Goal: Navigation & Orientation: Find specific page/section

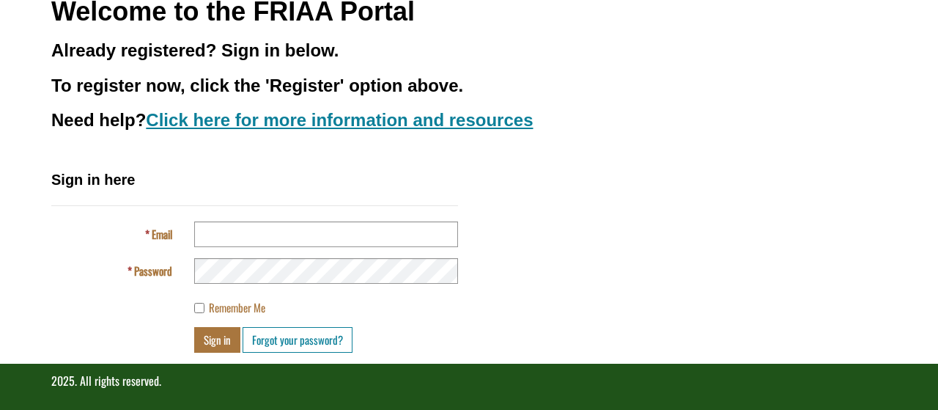
scroll to position [202, 0]
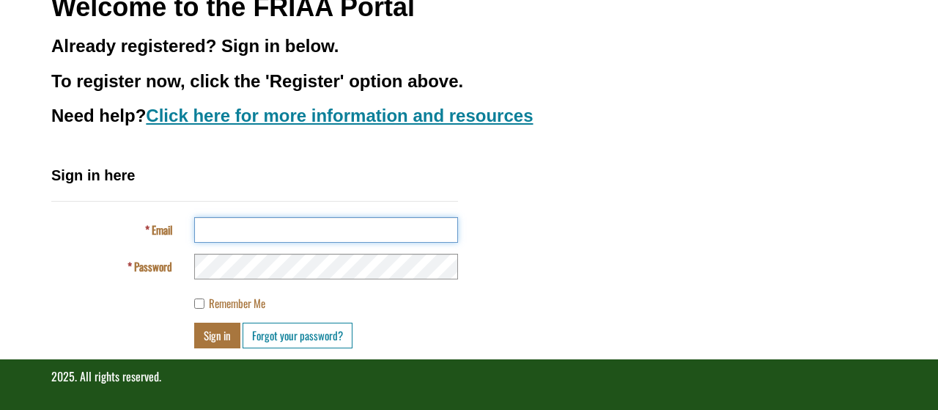
click at [240, 229] on input "Email" at bounding box center [326, 230] width 264 height 26
type input "**********"
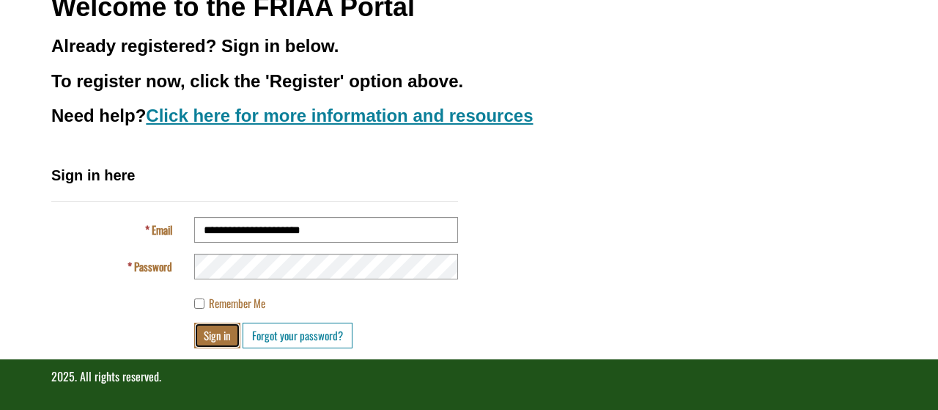
click at [225, 336] on button "Sign in" at bounding box center [217, 335] width 46 height 26
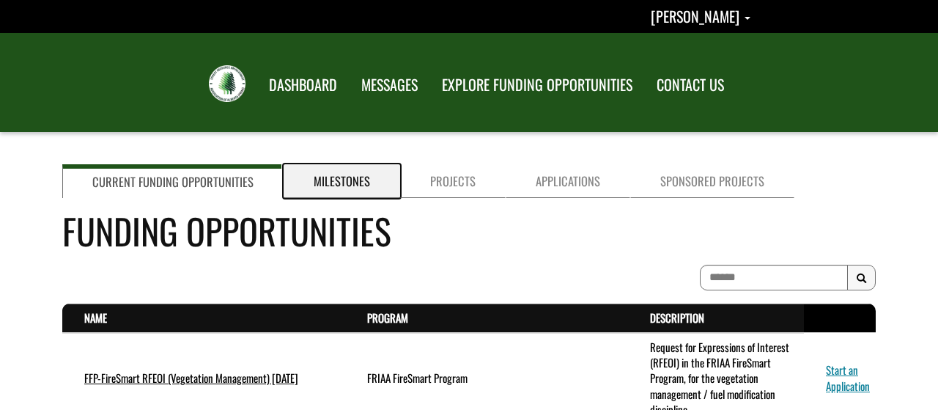
click at [345, 175] on link "Milestones" at bounding box center [342, 181] width 117 height 34
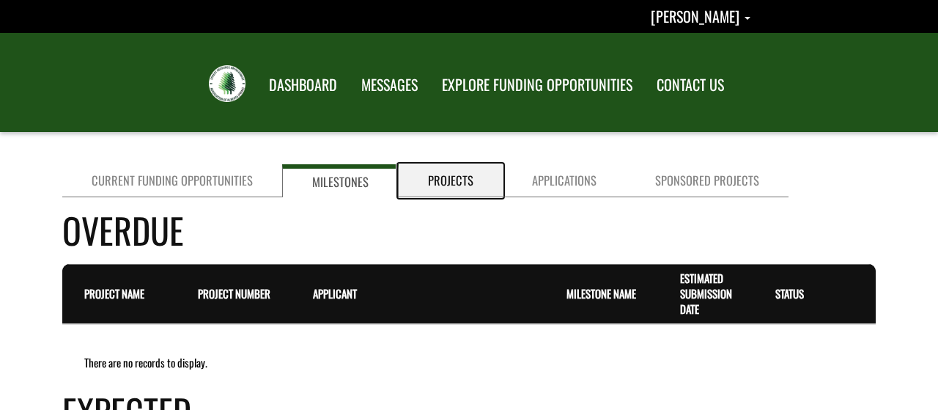
click at [449, 183] on link "Projects" at bounding box center [451, 180] width 104 height 33
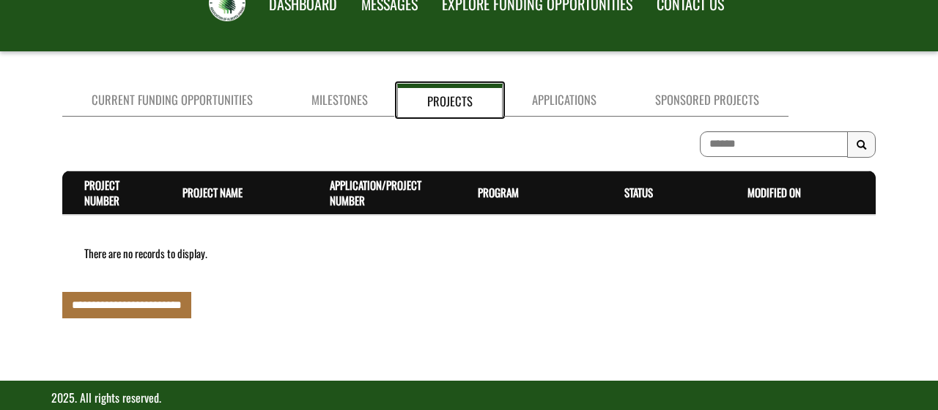
scroll to position [103, 0]
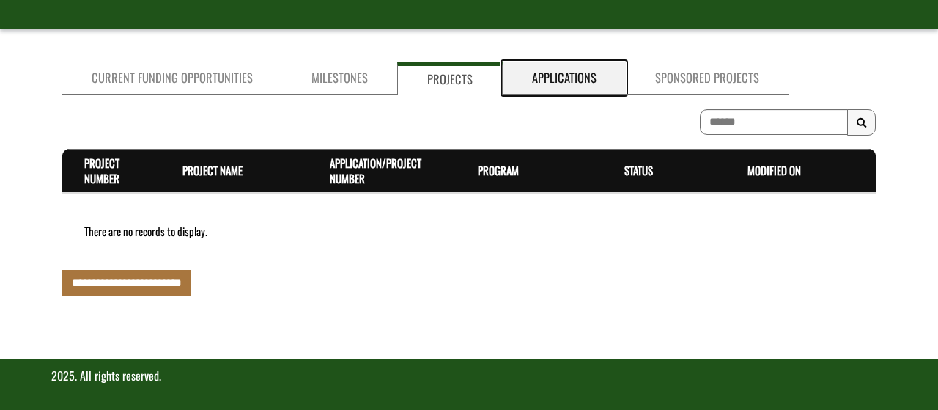
click at [558, 78] on link "Applications" at bounding box center [564, 78] width 123 height 33
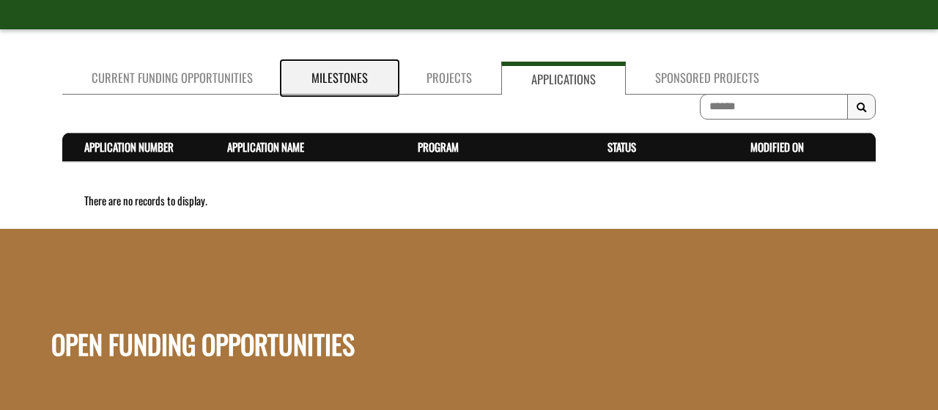
click at [364, 81] on link "Milestones" at bounding box center [339, 78] width 115 height 33
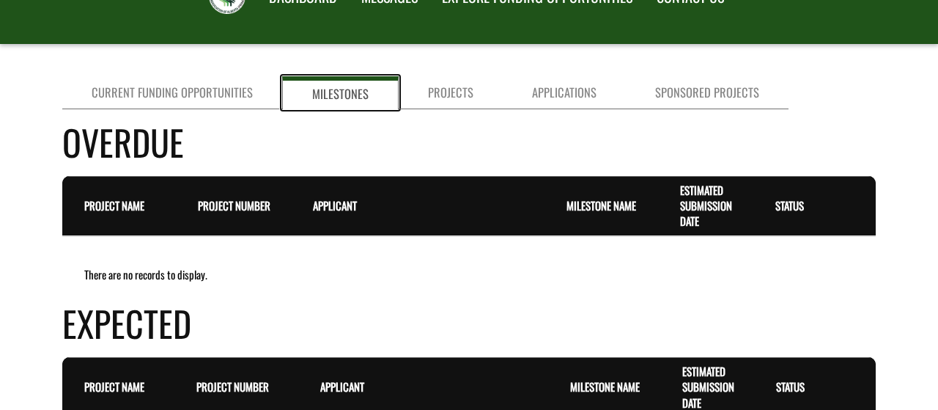
scroll to position [0, 0]
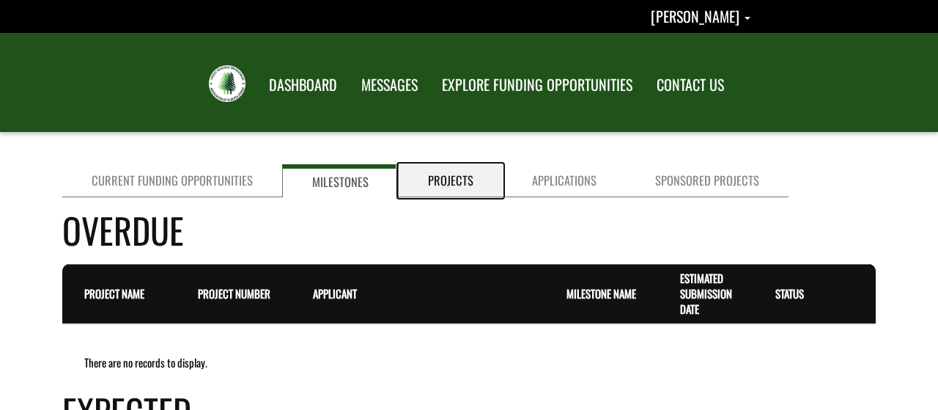
click at [453, 184] on link "Projects" at bounding box center [451, 180] width 104 height 33
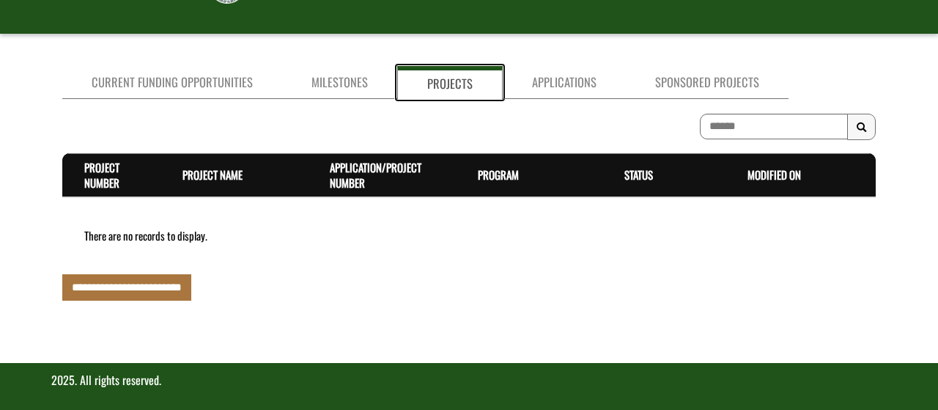
scroll to position [103, 0]
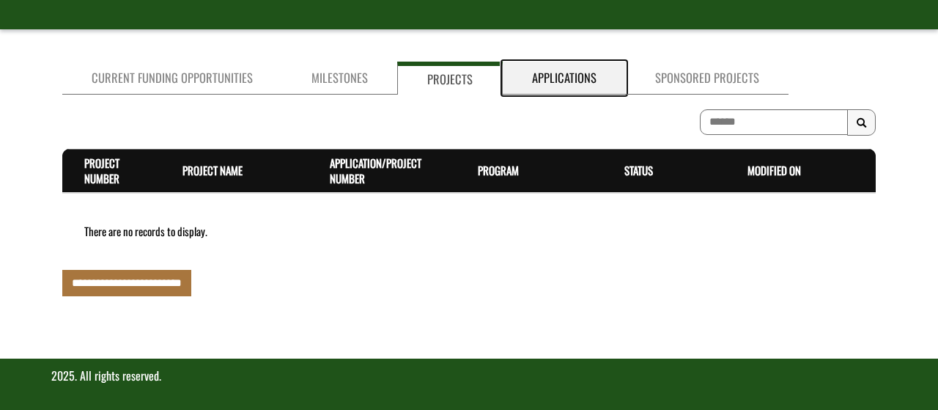
click at [556, 74] on link "Applications" at bounding box center [564, 78] width 123 height 33
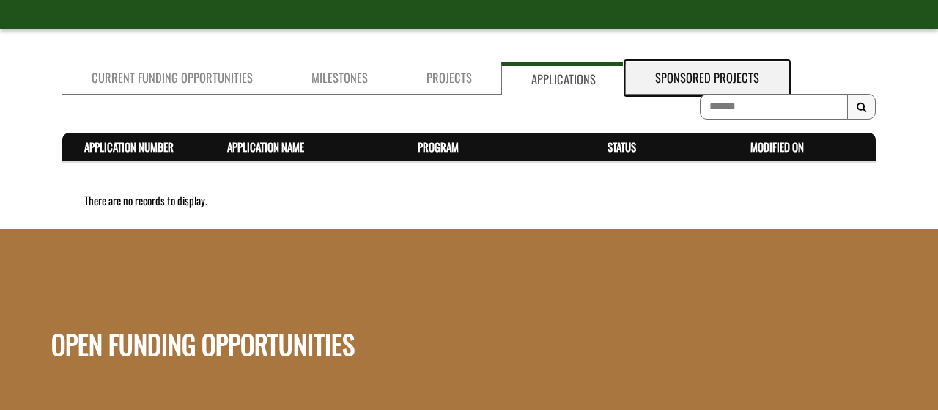
click at [660, 81] on link "Sponsored Projects" at bounding box center [707, 78] width 163 height 33
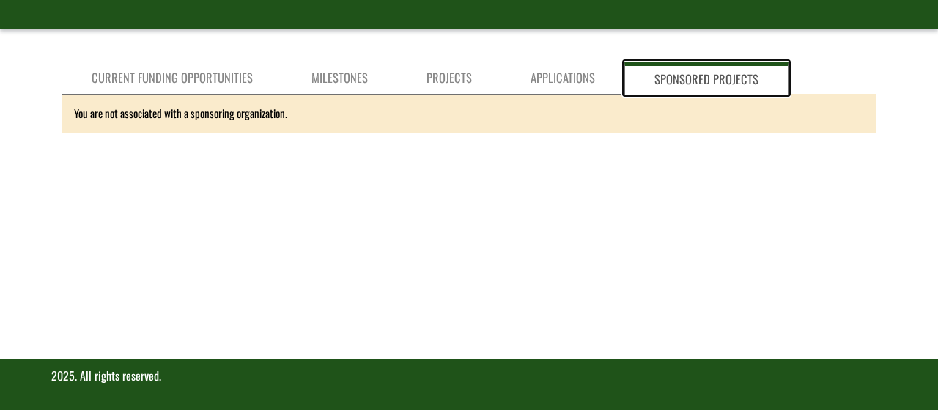
scroll to position [0, 0]
